Goal: Information Seeking & Learning: Learn about a topic

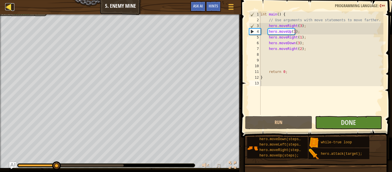
click at [7, 7] on div at bounding box center [8, 6] width 7 height 7
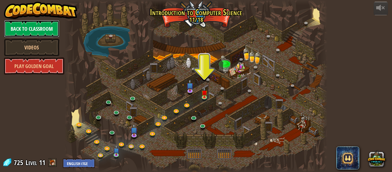
click at [37, 27] on link "Back to Classroom" at bounding box center [31, 28] width 55 height 17
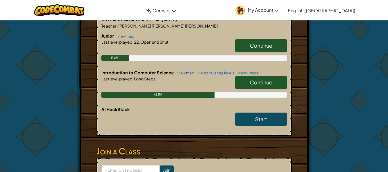
scroll to position [131, 0]
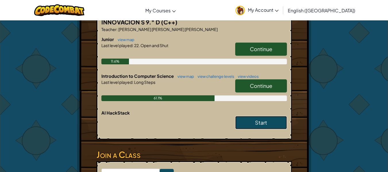
click at [253, 116] on link "Start" at bounding box center [261, 122] width 52 height 13
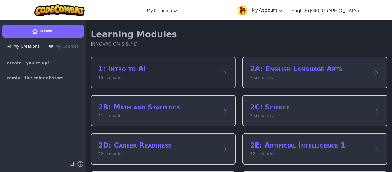
click at [214, 78] on p "15 scenarios" at bounding box center [157, 78] width 119 height 6
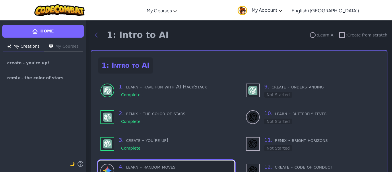
click at [175, 165] on h3 "4 . learn - random moves" at bounding box center [175, 167] width 113 height 8
